Goal: Navigation & Orientation: Find specific page/section

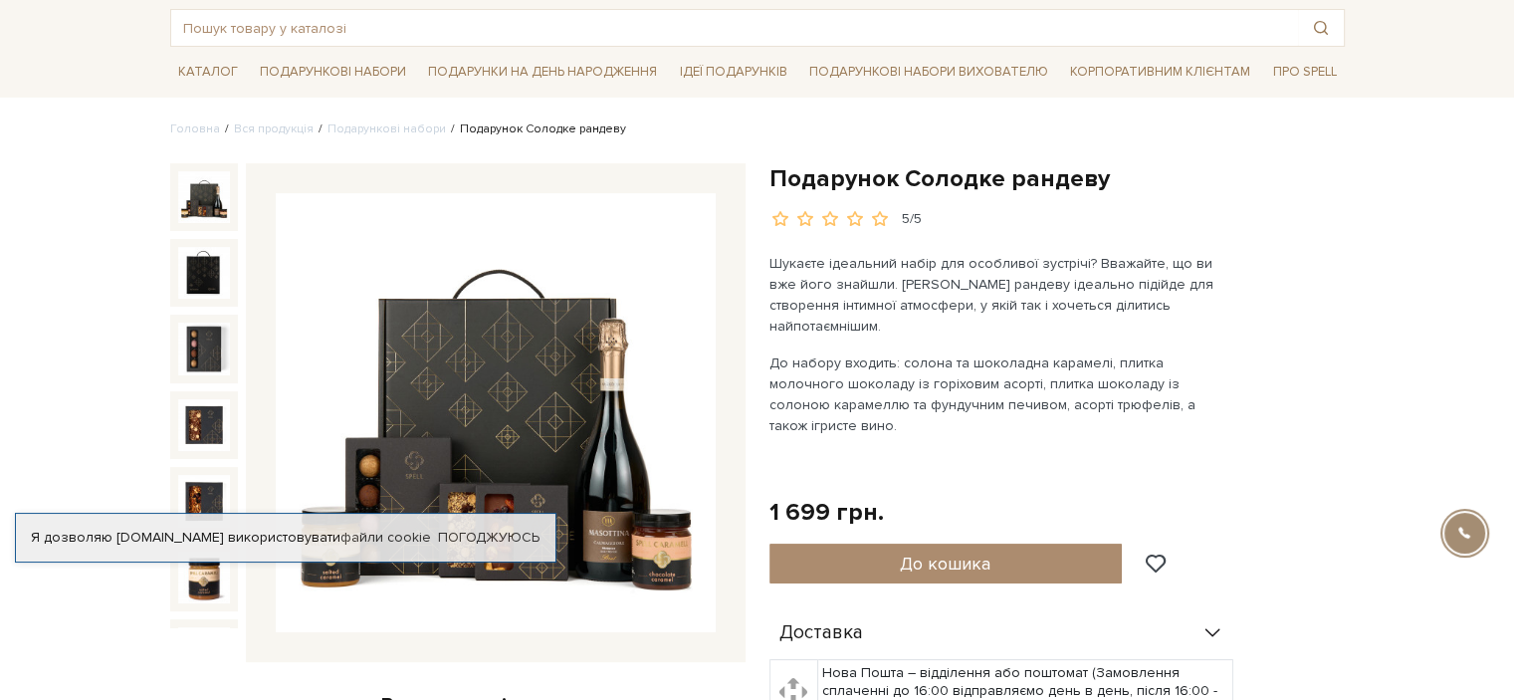
scroll to position [199, 0]
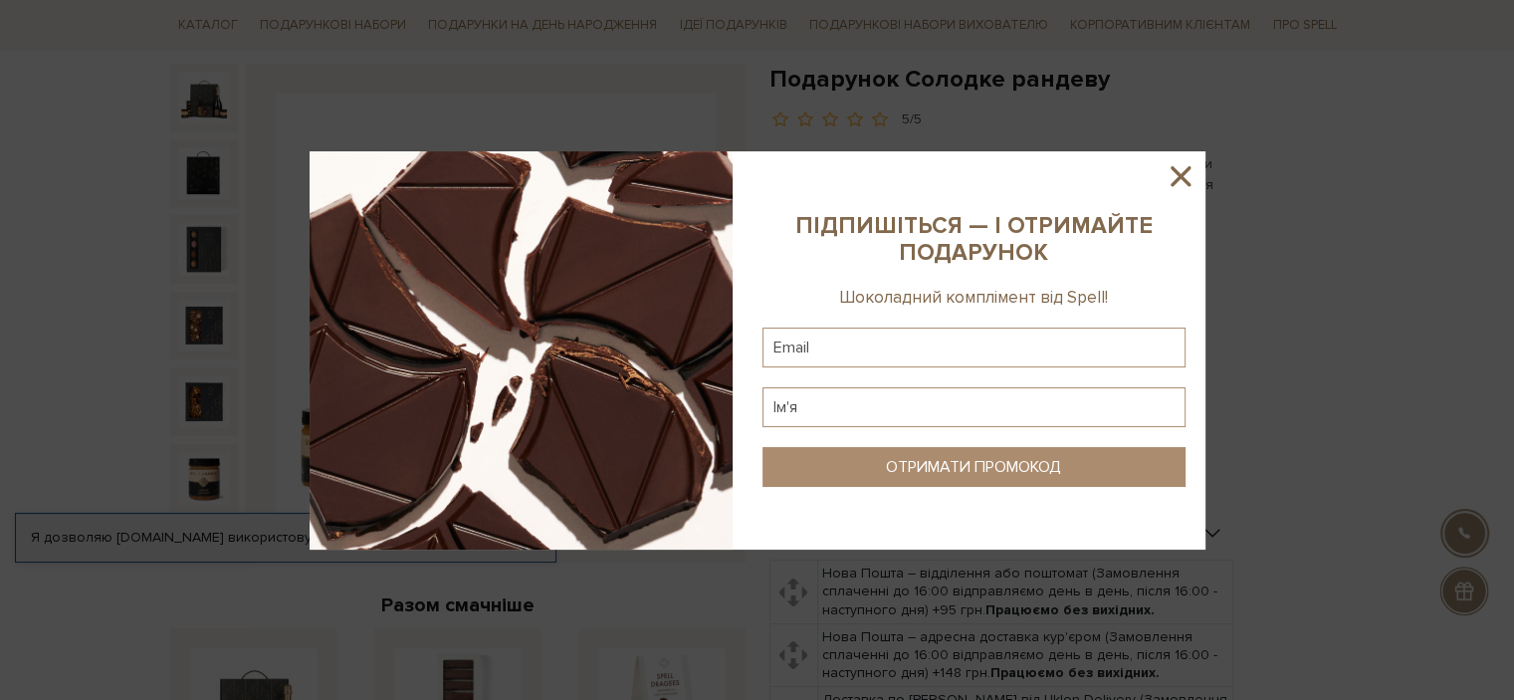
click at [1182, 178] on icon at bounding box center [1181, 176] width 20 height 20
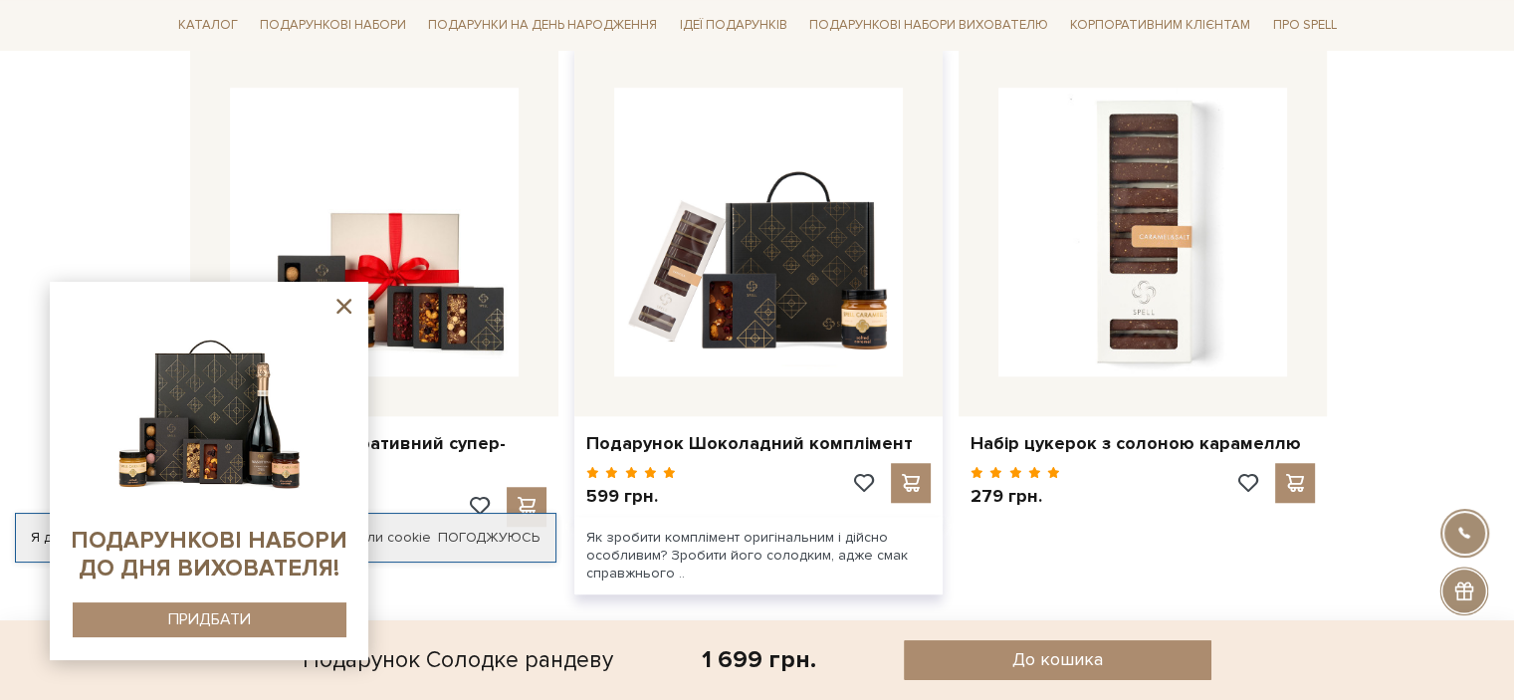
scroll to position [1693, 0]
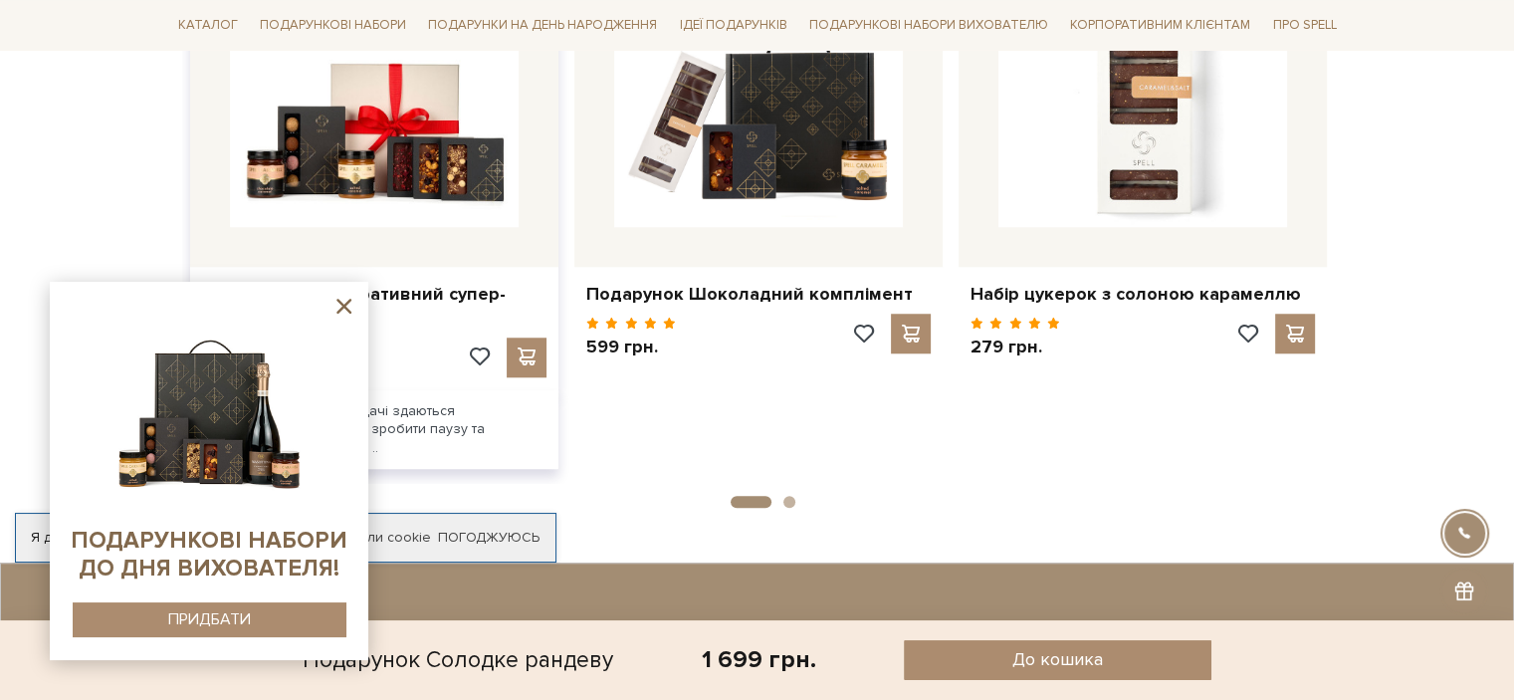
click at [338, 305] on icon at bounding box center [344, 306] width 25 height 25
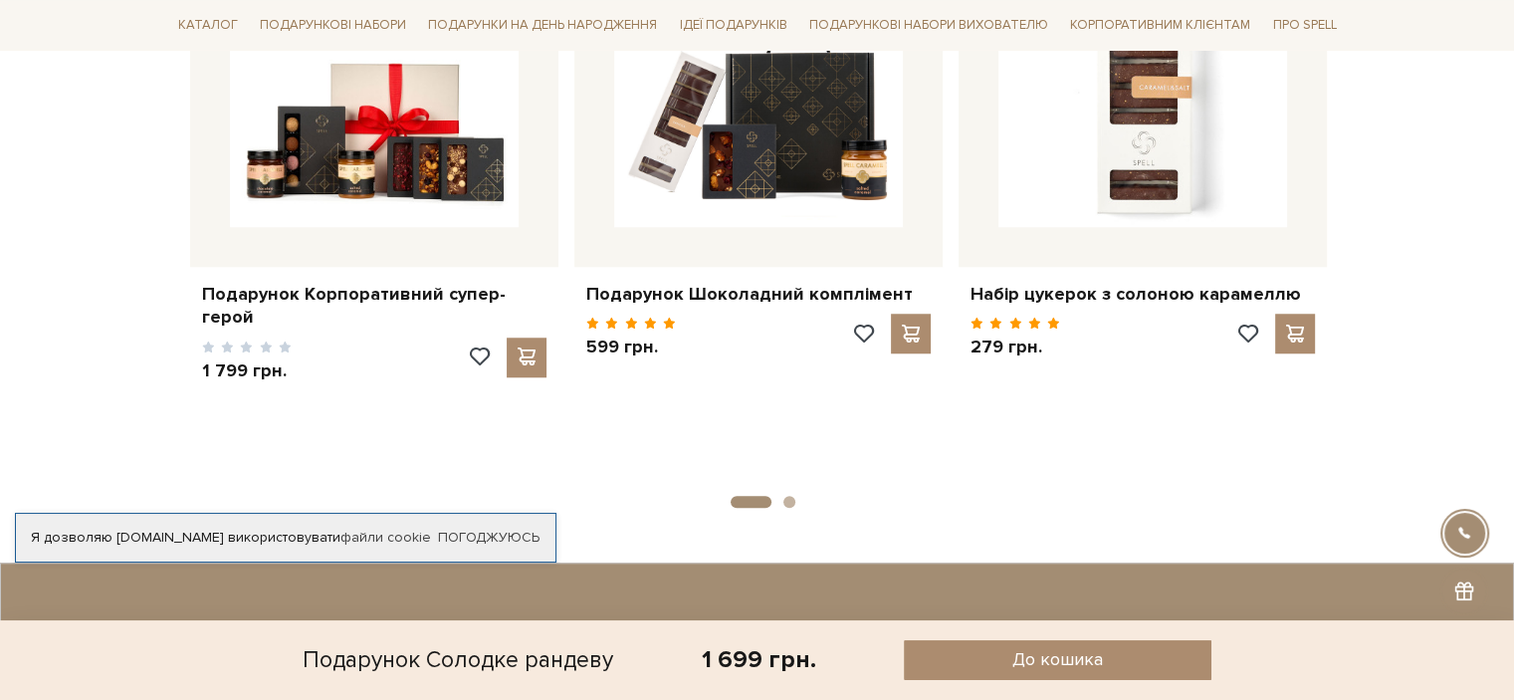
click at [792, 496] on button "2" at bounding box center [790, 502] width 12 height 12
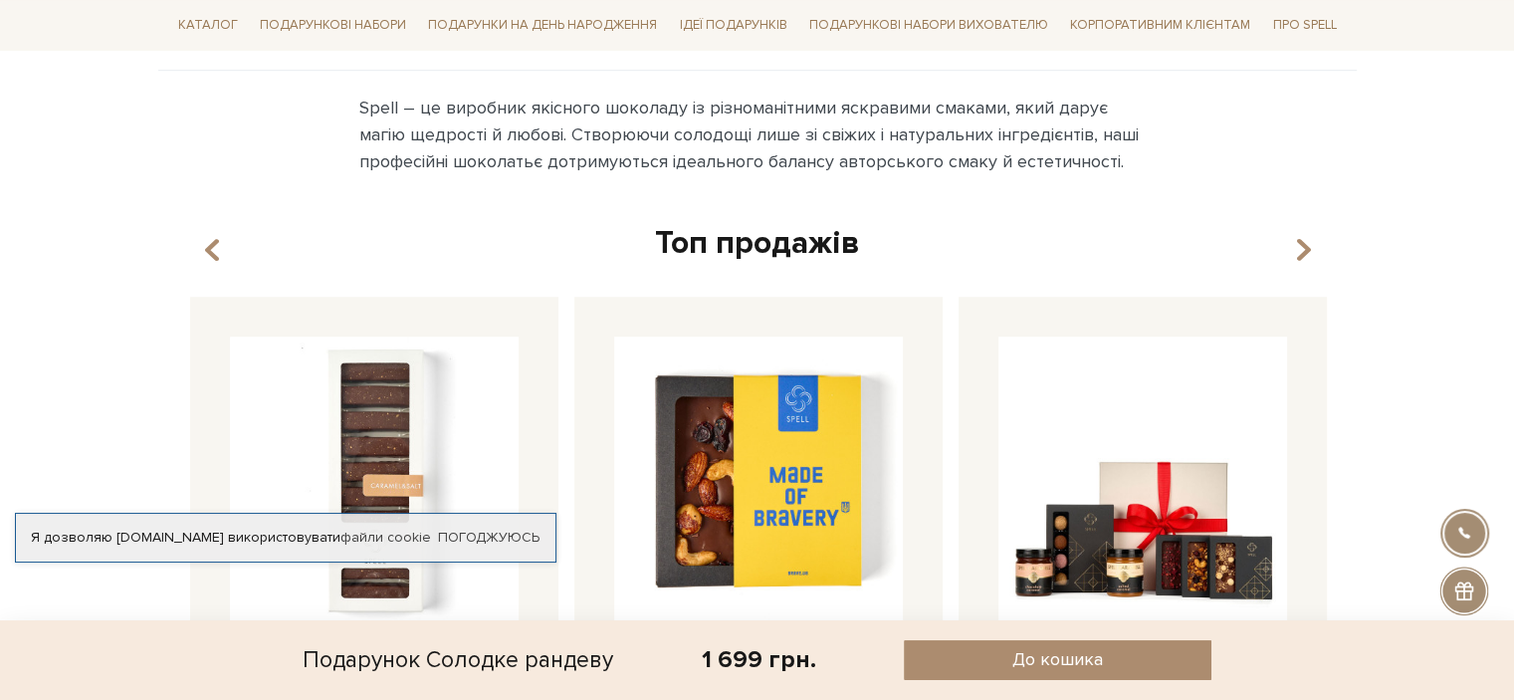
scroll to position [0, 0]
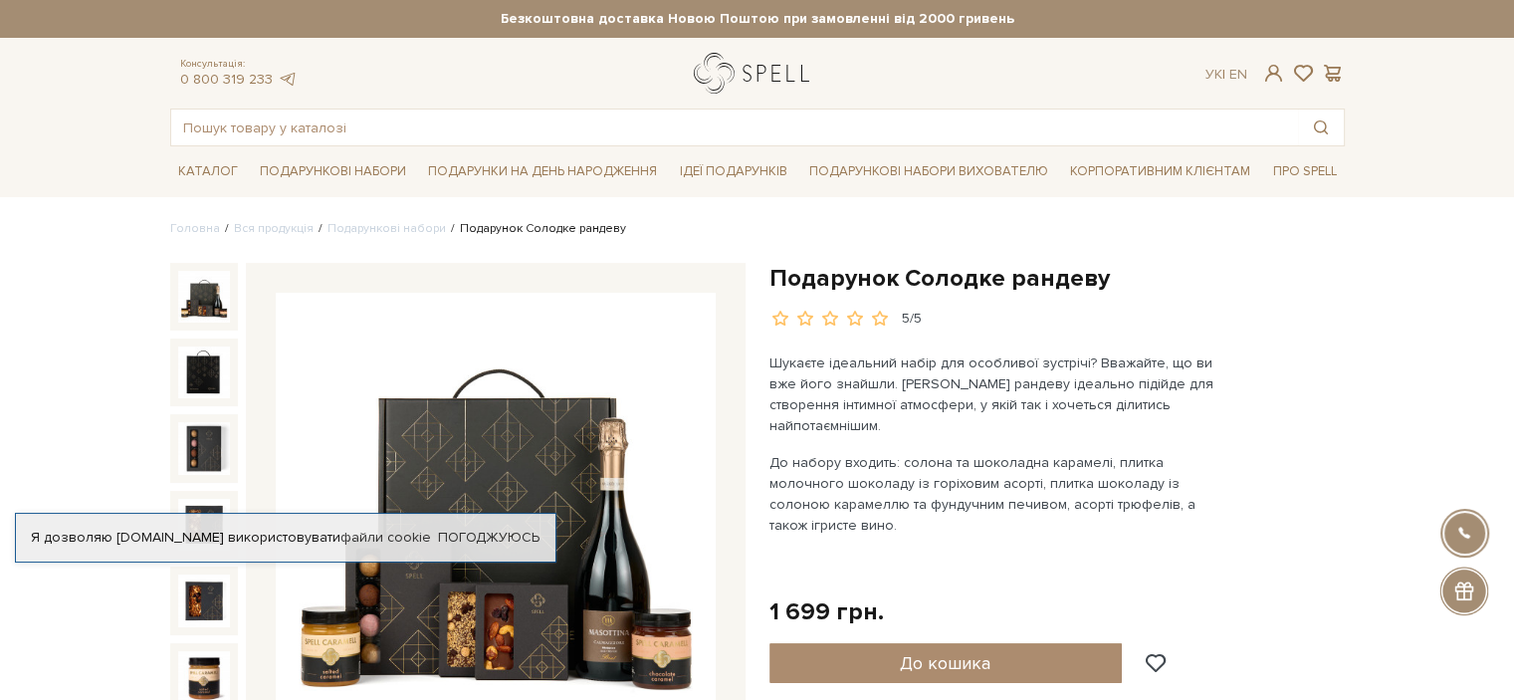
click at [745, 77] on link "logo" at bounding box center [756, 73] width 124 height 41
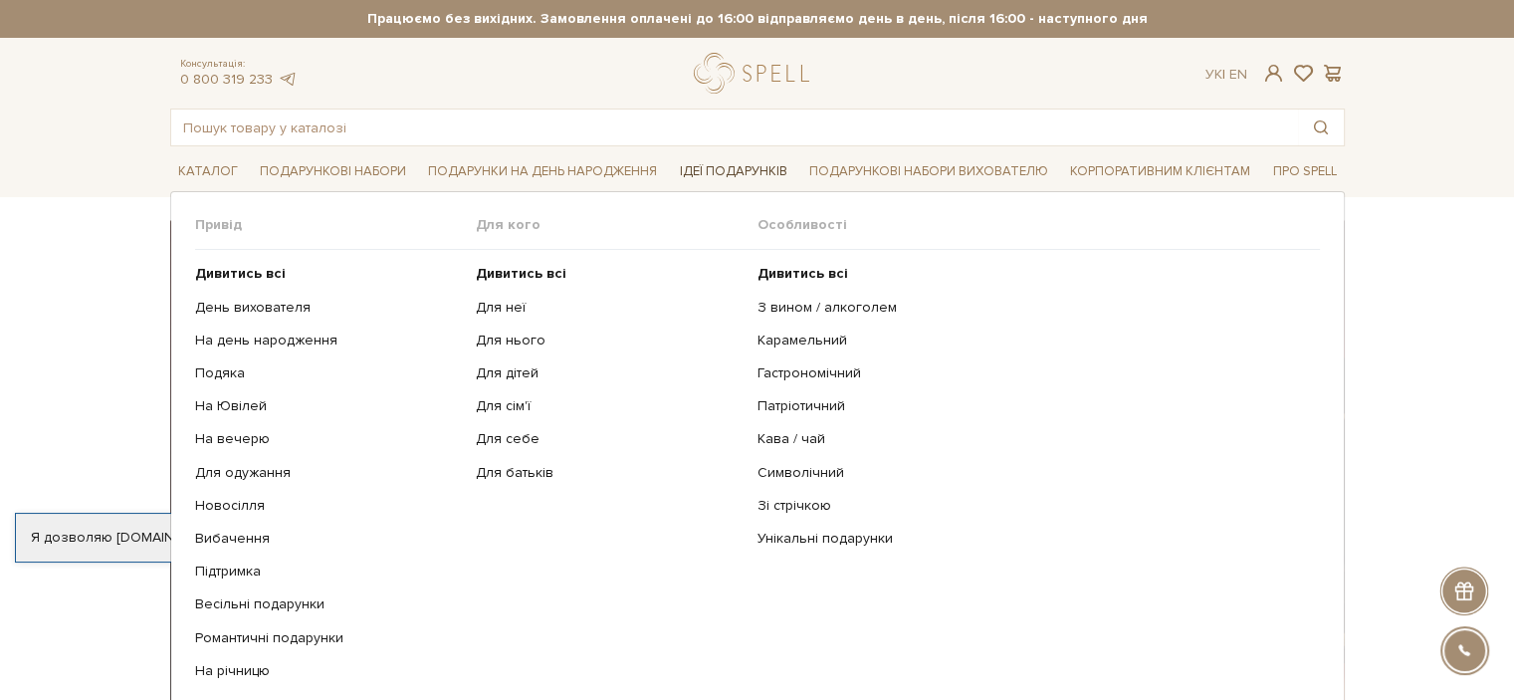
click at [741, 170] on link "Ідеї подарунків" at bounding box center [732, 171] width 123 height 31
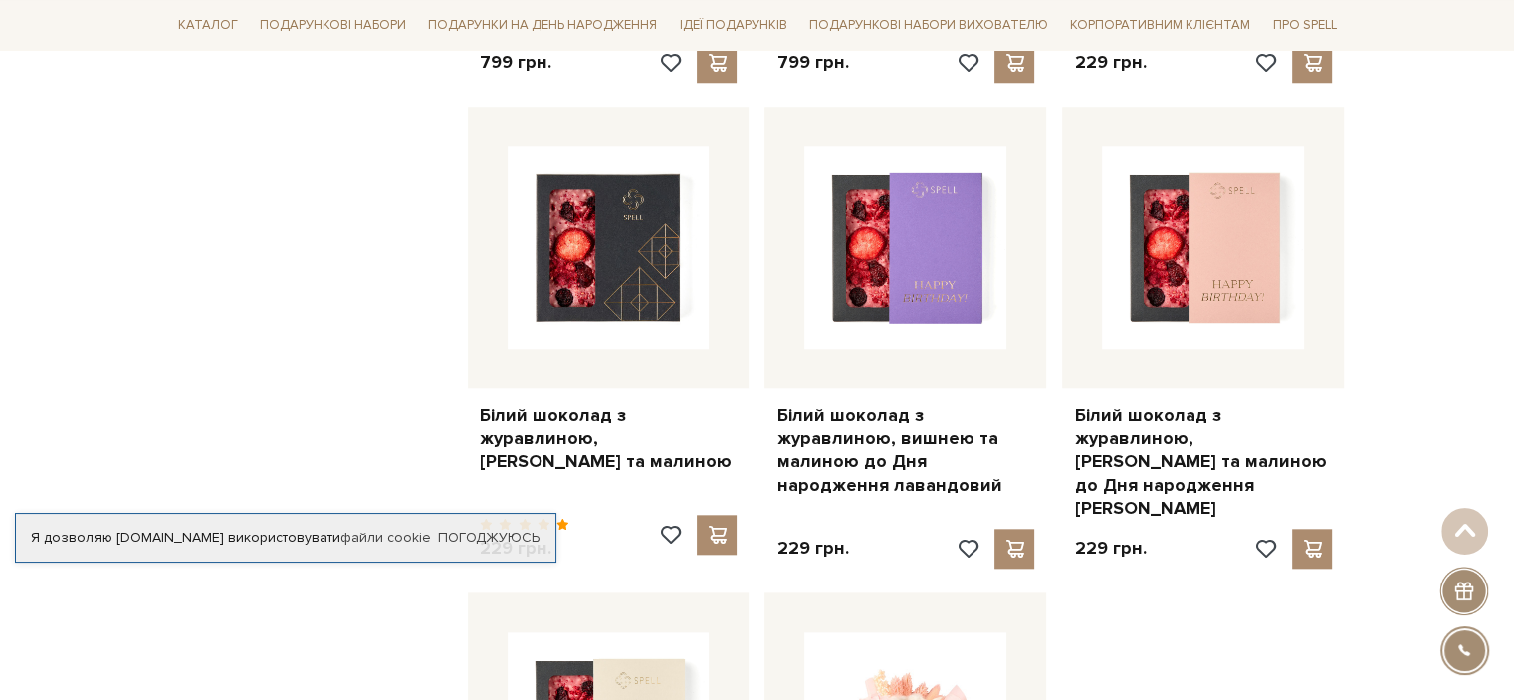
scroll to position [1961, 0]
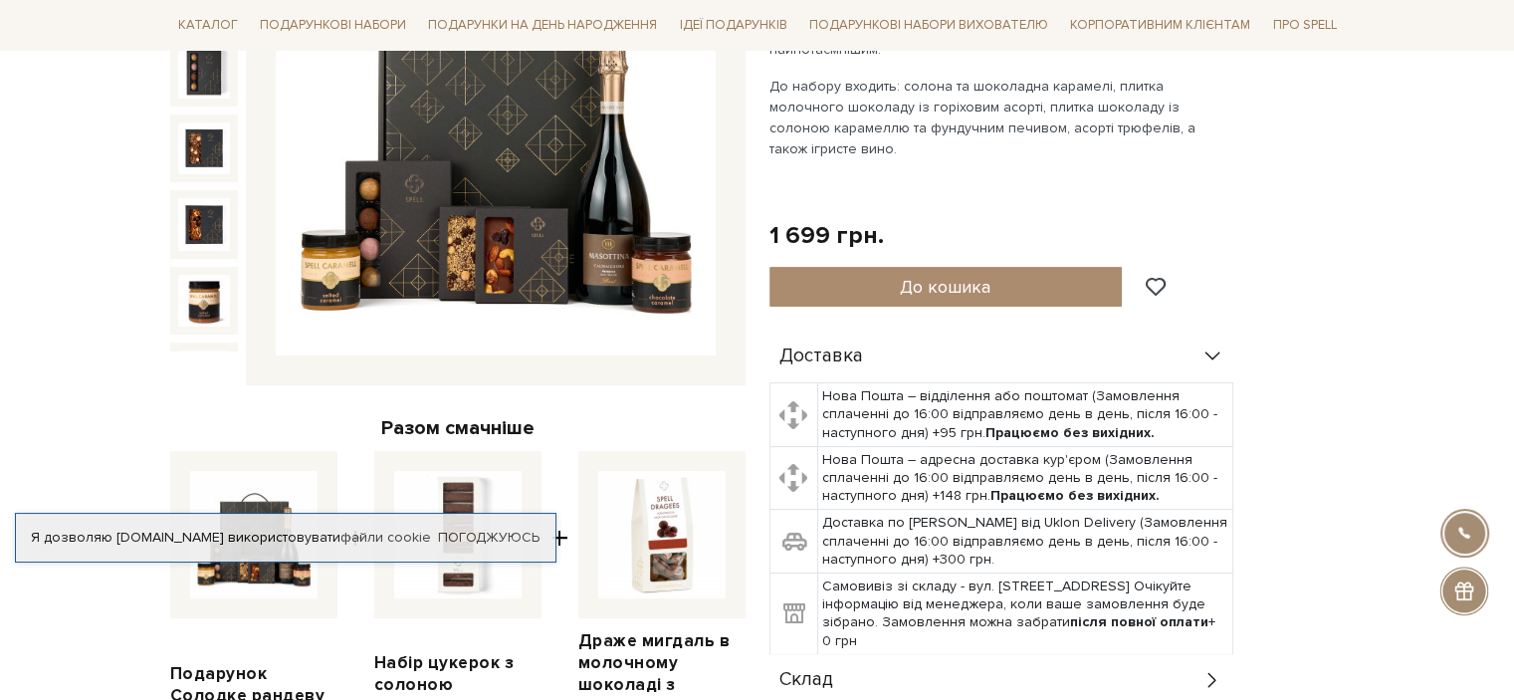
scroll to position [378, 0]
